Goal: Information Seeking & Learning: Learn about a topic

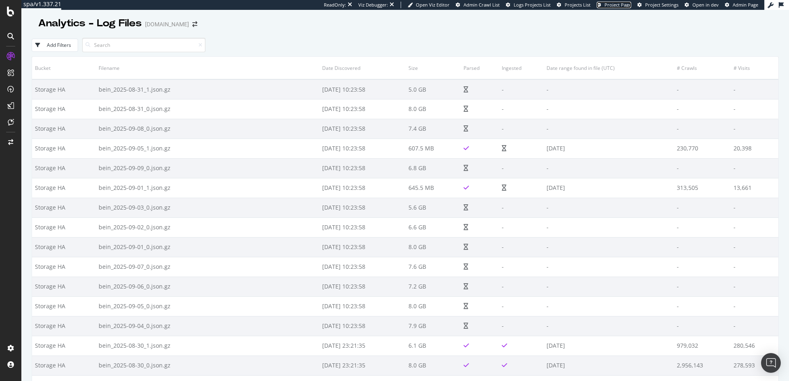
click at [622, 3] on span "Project Page" at bounding box center [618, 5] width 27 height 6
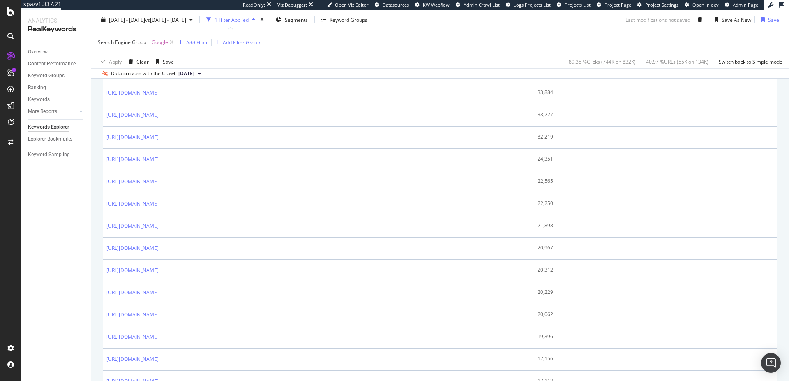
scroll to position [431, 0]
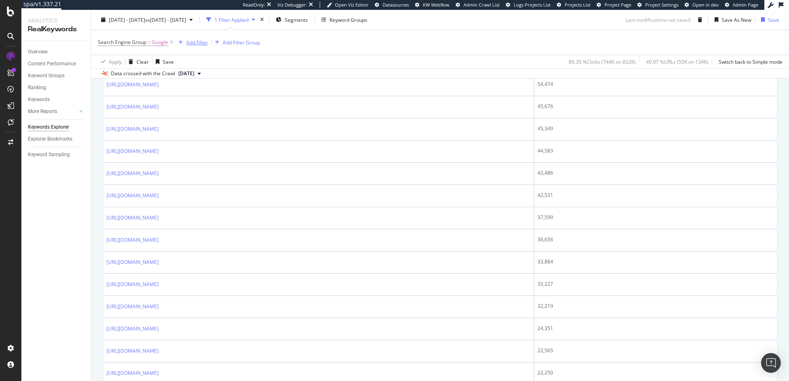
click at [196, 44] on div "Add Filter" at bounding box center [197, 42] width 22 height 7
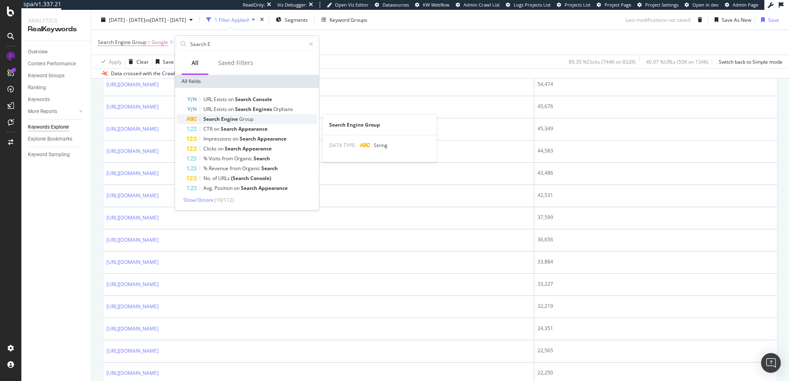
type input "Search E"
click at [261, 120] on div "Search Engine Group" at bounding box center [252, 119] width 131 height 10
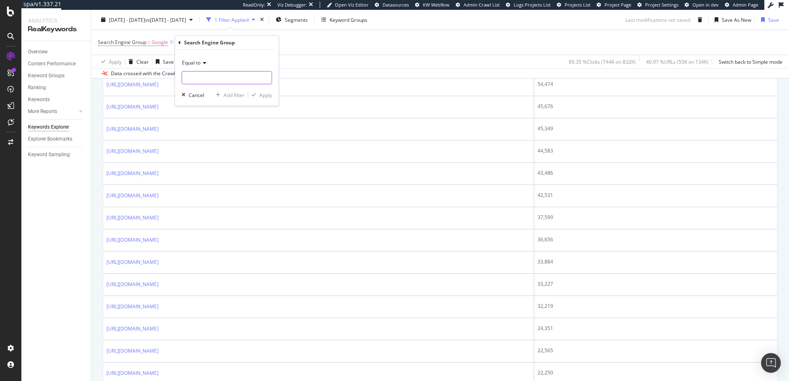
click at [206, 76] on input "text" at bounding box center [227, 77] width 90 height 13
click at [199, 97] on span "Bing" at bounding box center [214, 97] width 60 height 7
type input "Bing"
click at [267, 95] on div "Apply" at bounding box center [265, 95] width 13 height 7
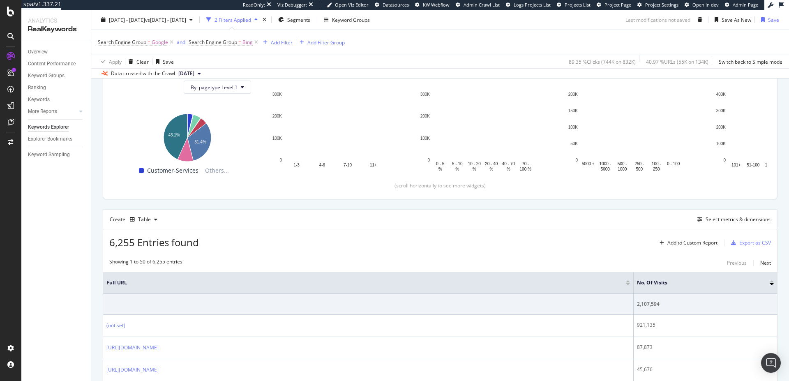
scroll to position [431, 0]
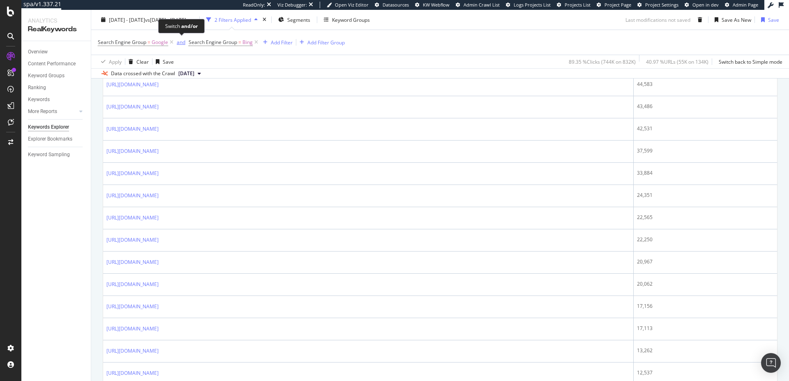
click at [182, 43] on div "and" at bounding box center [181, 42] width 9 height 7
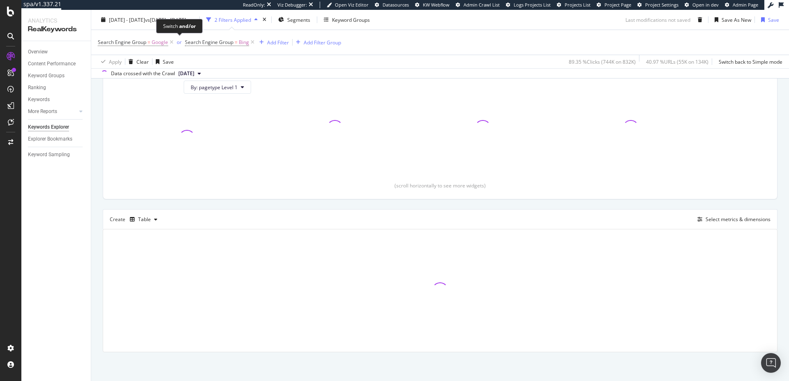
scroll to position [123, 0]
click at [270, 44] on div "Add Filter" at bounding box center [278, 42] width 22 height 7
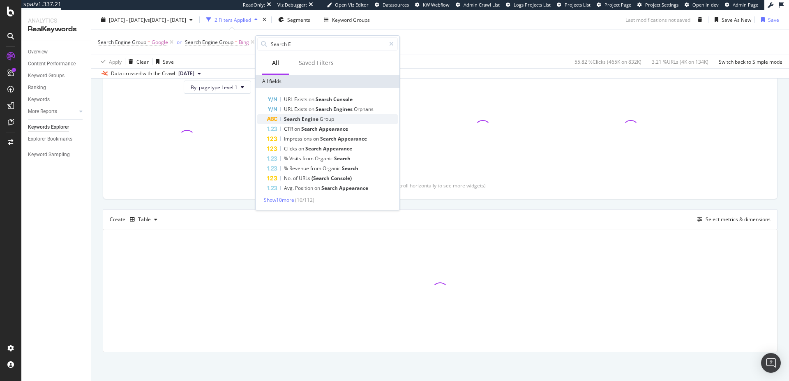
click at [321, 120] on span "Group" at bounding box center [327, 118] width 14 height 7
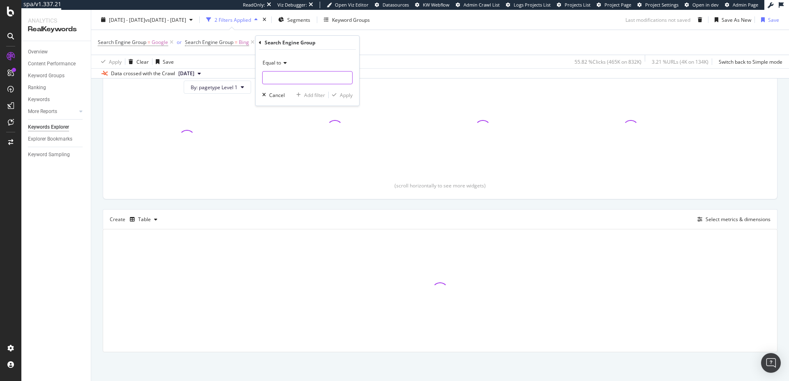
click at [302, 76] on input "text" at bounding box center [308, 77] width 90 height 13
click at [283, 76] on input "text" at bounding box center [308, 77] width 90 height 13
click at [279, 105] on span "AI" at bounding box center [295, 105] width 60 height 7
type input "AI"
click at [347, 93] on div "Apply" at bounding box center [346, 95] width 13 height 7
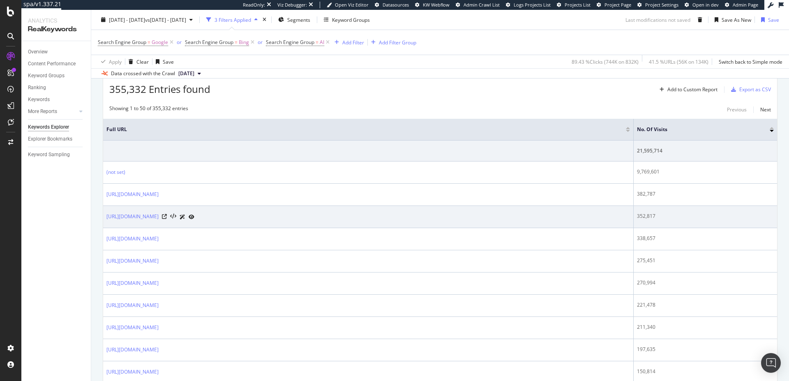
scroll to position [265, 0]
